Goal: Contribute content: Contribute content

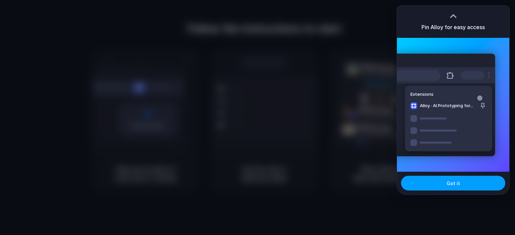
click at [447, 185] on span "Got it" at bounding box center [452, 183] width 13 height 7
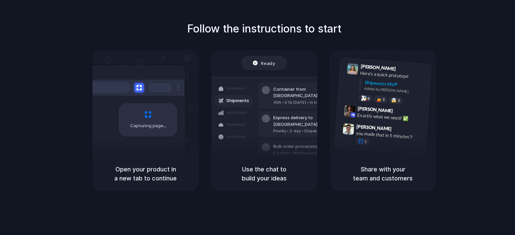
click at [485, 47] on div "Follow the instructions to start Capturing page Open your product in a new tab …" at bounding box center [264, 106] width 515 height 170
